Goal: Find specific page/section: Find specific page/section

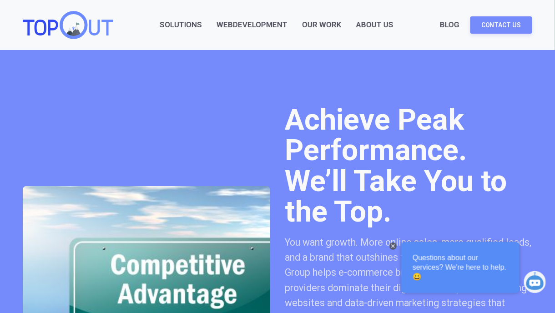
click at [491, 32] on div "Blog Contact Us" at bounding box center [486, 25] width 92 height 28
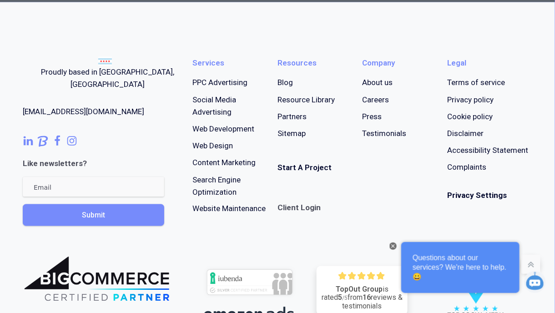
scroll to position [4168, 0]
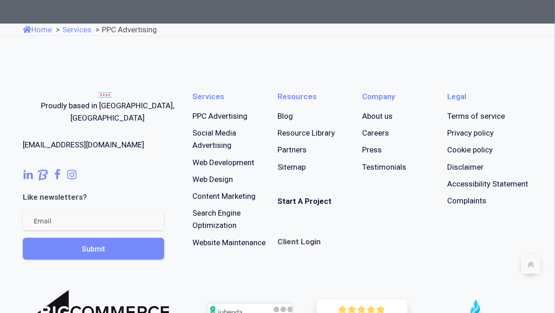
scroll to position [2082, 0]
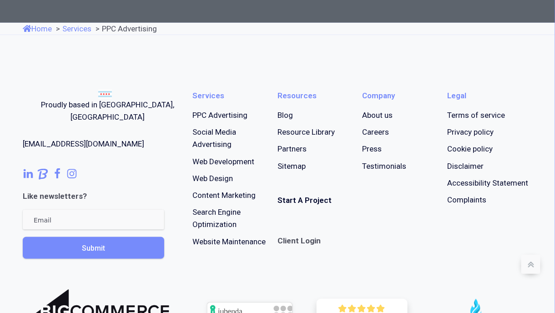
click at [371, 138] on link "Careers" at bounding box center [375, 132] width 27 height 12
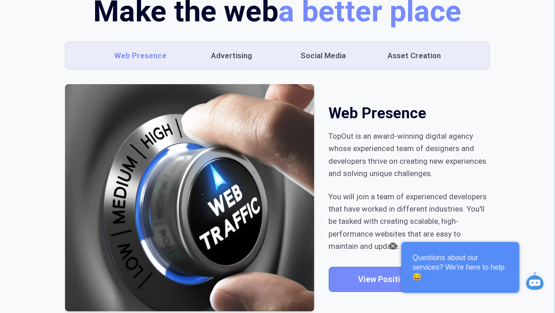
scroll to position [150, 0]
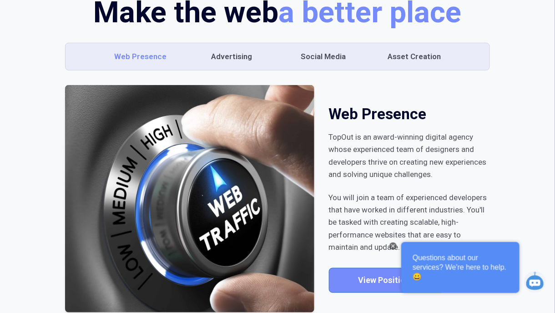
click at [228, 53] on div "Advertising" at bounding box center [231, 56] width 41 height 12
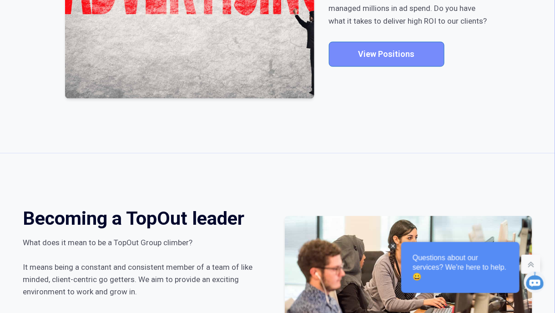
scroll to position [364, 0]
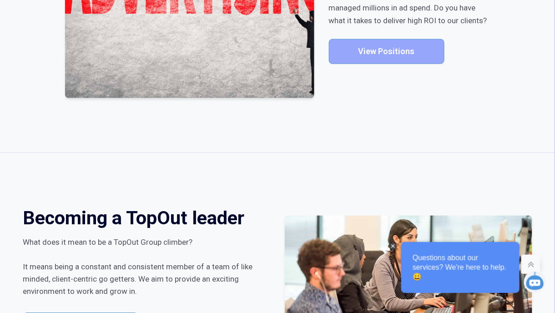
click at [370, 55] on link "View Positions" at bounding box center [386, 51] width 115 height 25
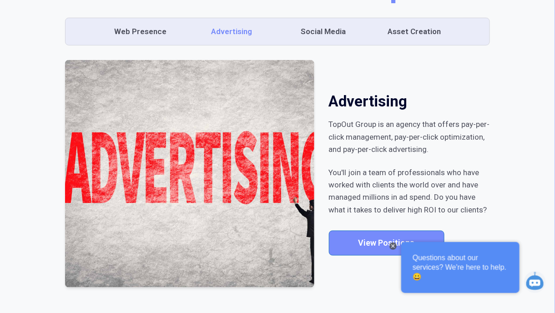
scroll to position [0, 0]
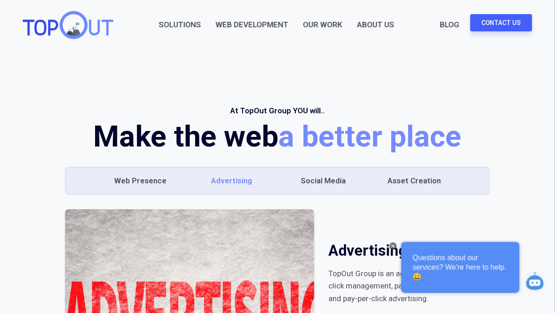
click at [484, 25] on link "Contact Us" at bounding box center [501, 22] width 62 height 17
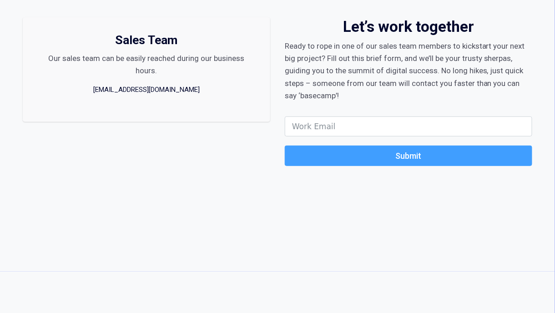
scroll to position [86, 0]
